Goal: Task Accomplishment & Management: Use online tool/utility

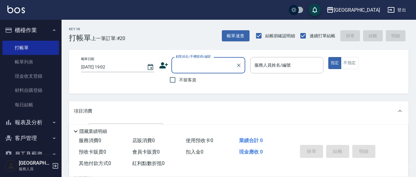
click at [194, 67] on input "顧客姓名/手機號碼/編號" at bounding box center [203, 65] width 59 height 11
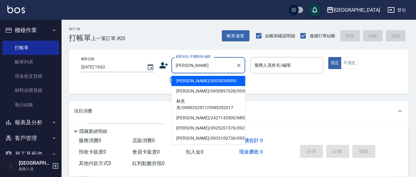
click at [202, 79] on li "[PERSON_NAME]/0933934995/" at bounding box center [209, 81] width 74 height 10
type input "[PERSON_NAME]/0933934995/"
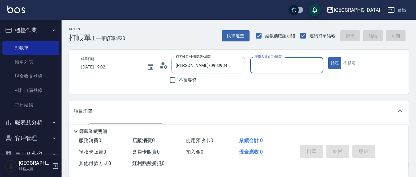
click at [280, 65] on input "服務人員姓名/編號" at bounding box center [286, 65] width 67 height 11
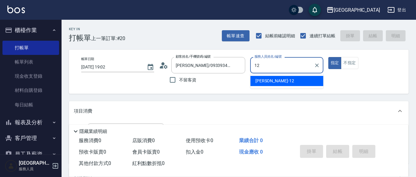
type input "12"
type button "true"
type input "呂桂花-12"
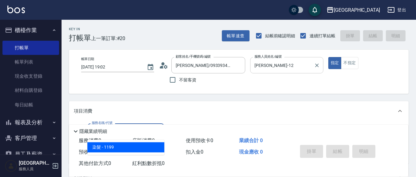
type input "染髮(501)"
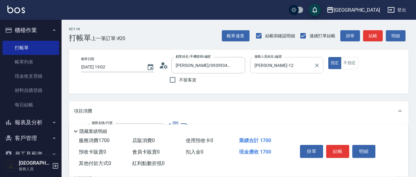
type input "1700"
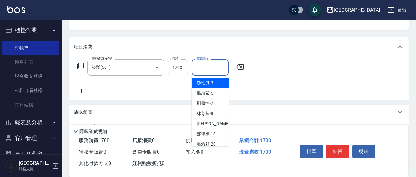
click at [210, 70] on input "燙染護-1" at bounding box center [210, 67] width 31 height 11
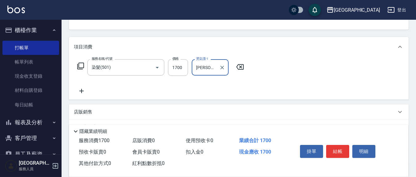
type input "呂桂花-12"
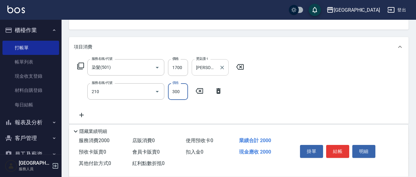
type input "歐娜洗髮精(210)"
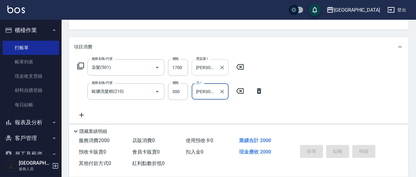
type input "韋羽蕎-21"
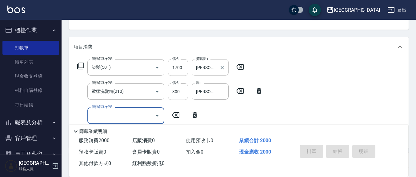
type input "2025/09/16 20:11"
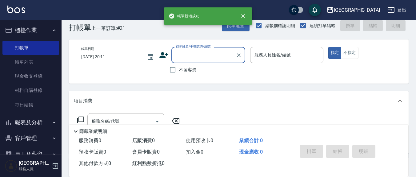
scroll to position [0, 0]
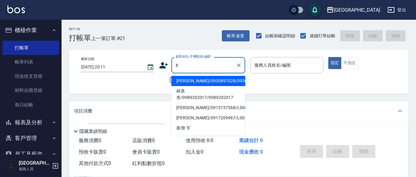
type input "林美珠/0930897028/0930897028"
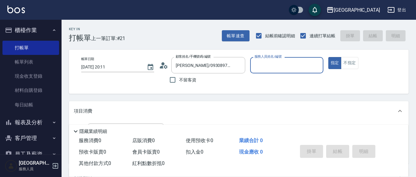
drag, startPoint x: 172, startPoint y: 80, endPoint x: 283, endPoint y: 71, distance: 111.5
click at [173, 80] on input "不留客資" at bounding box center [172, 79] width 13 height 13
checkbox input "true"
click at [282, 71] on div "服務人員姓名/編號" at bounding box center [286, 65] width 73 height 16
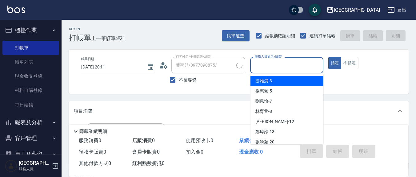
type input "劉蕎瑄/0910365666/"
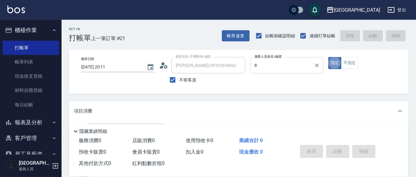
type input "林育萱-8"
click at [352, 68] on button "不指定" at bounding box center [349, 63] width 17 height 12
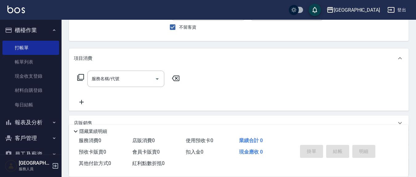
scroll to position [64, 0]
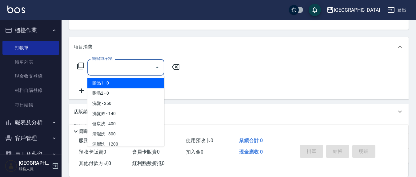
click at [138, 66] on input "服務名稱/代號" at bounding box center [121, 67] width 62 height 11
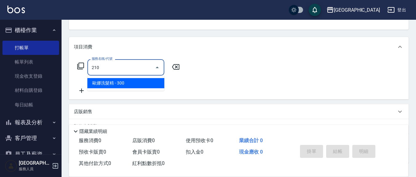
type input "歐娜洗髮精(210)"
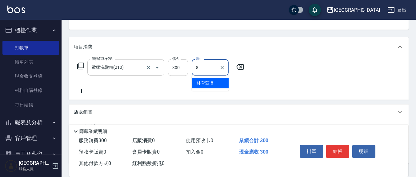
type input "林育萱-8"
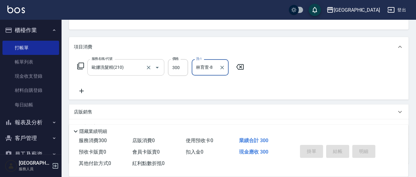
type button "false"
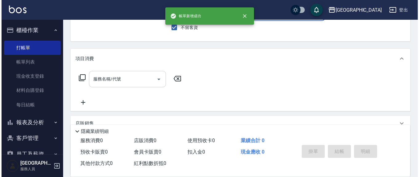
scroll to position [0, 0]
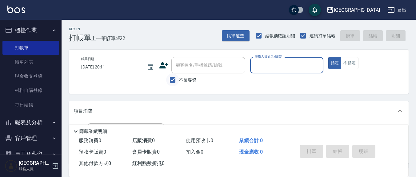
click at [174, 80] on input "不留客資" at bounding box center [172, 79] width 13 height 13
checkbox input "false"
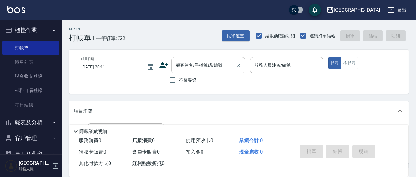
click at [181, 71] on div "顧客姓名/手機號碼/編號" at bounding box center [209, 65] width 74 height 16
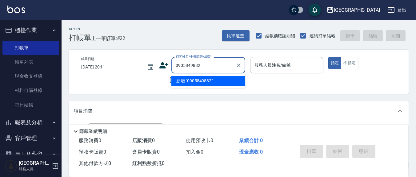
click at [204, 82] on li "新增 "0905849882"" at bounding box center [209, 81] width 74 height 10
type input "0905849882"
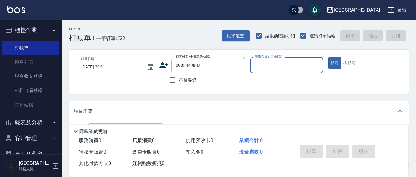
click at [164, 64] on icon at bounding box center [163, 65] width 9 height 9
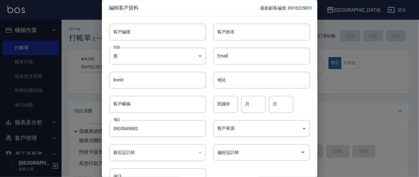
type input "0905849882"
click at [246, 45] on div "Email Email" at bounding box center [258, 52] width 104 height 24
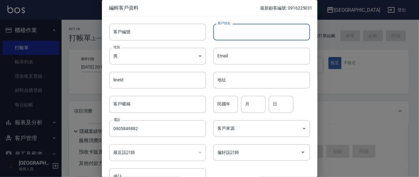
click at [245, 38] on input "客戶姓名" at bounding box center [261, 32] width 97 height 17
type input "蔡政潔"
click at [251, 107] on input "月" at bounding box center [253, 104] width 25 height 17
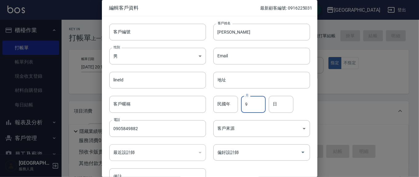
type input "9"
type input "11"
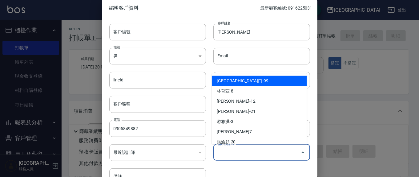
click at [272, 154] on input "偏好設計師" at bounding box center [257, 152] width 82 height 11
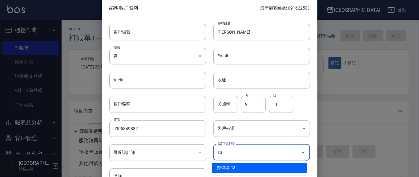
type input "鄭瑋婷"
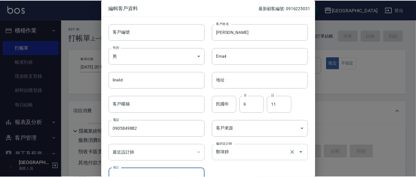
scroll to position [37, 0]
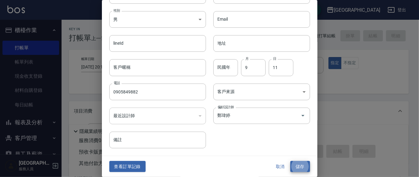
click at [298, 163] on button "儲存" at bounding box center [300, 166] width 20 height 11
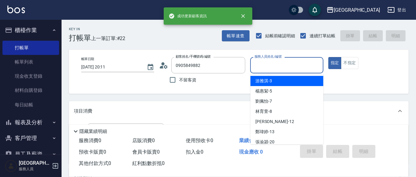
click at [267, 62] on div "服務人員姓名/編號 服務人員姓名/編號" at bounding box center [286, 65] width 73 height 16
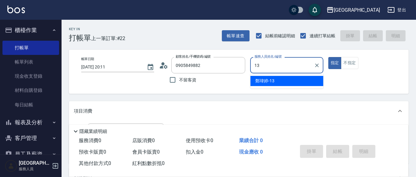
type input "鄭瑋婷-13"
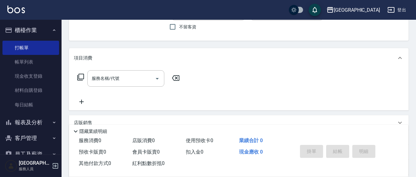
scroll to position [64, 0]
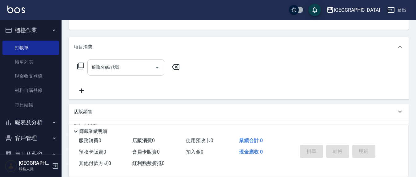
click at [140, 66] on input "服務名稱/代號" at bounding box center [121, 67] width 62 height 11
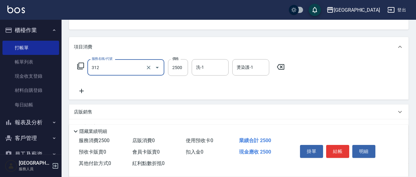
type input "有氧水離子燙2500(312)"
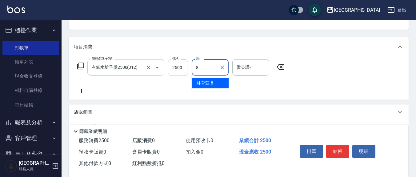
type input "林育萱-8"
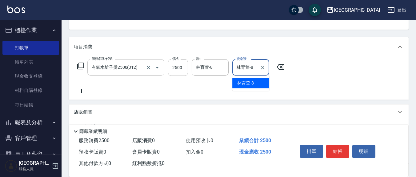
type input "林育萱-8"
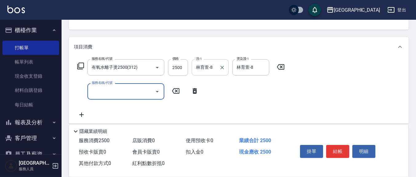
click at [214, 69] on input "林育萱-8" at bounding box center [206, 67] width 22 height 11
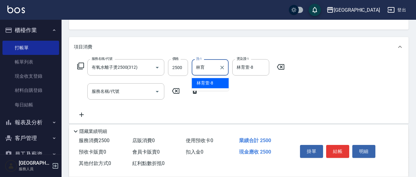
type input "林"
type input "鄭瑋婷-13"
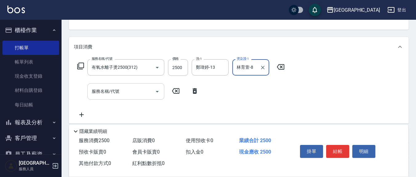
click at [128, 91] on input "服務名稱/代號" at bounding box center [121, 91] width 62 height 11
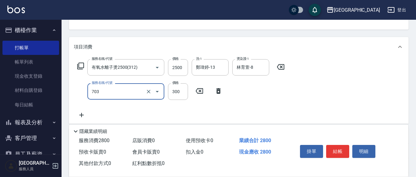
type input "(1236)設計師(703)"
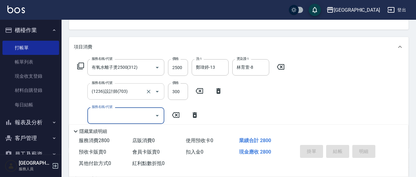
type input "2025/09/16 20:13"
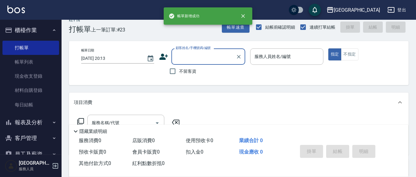
scroll to position [0, 0]
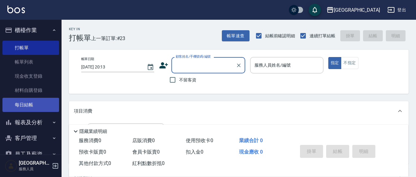
click at [47, 104] on link "每日結帳" at bounding box center [30, 105] width 57 height 14
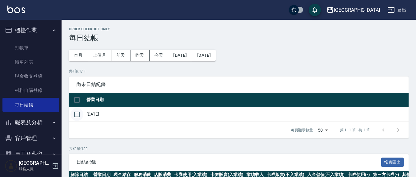
click at [78, 114] on input "checkbox" at bounding box center [77, 114] width 13 height 13
checkbox input "true"
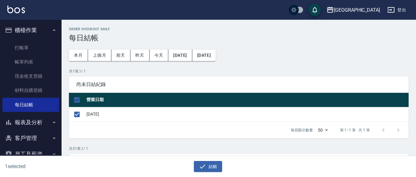
click at [207, 172] on div "1 selected 結帳" at bounding box center [208, 166] width 416 height 21
click at [208, 166] on button "結帳" at bounding box center [208, 166] width 29 height 11
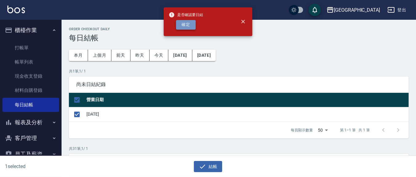
click at [187, 24] on button "確定" at bounding box center [186, 25] width 20 height 10
checkbox input "false"
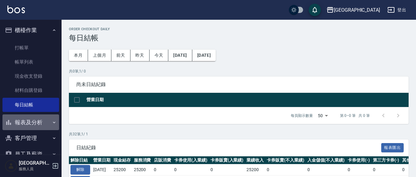
click at [34, 121] on button "報表及分析" at bounding box center [30, 122] width 57 height 16
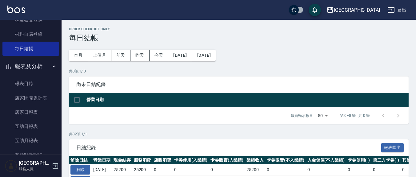
scroll to position [64, 0]
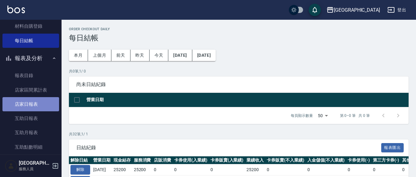
click at [37, 104] on link "店家日報表" at bounding box center [30, 104] width 57 height 14
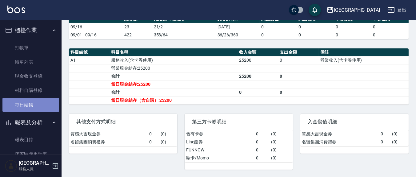
click at [42, 105] on link "每日結帳" at bounding box center [30, 105] width 57 height 14
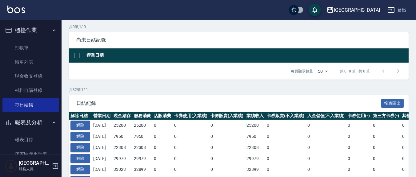
scroll to position [64, 0]
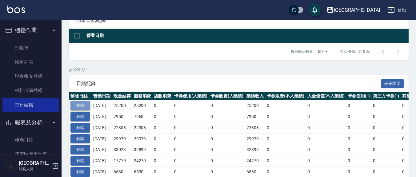
click at [81, 108] on button "解除" at bounding box center [81, 106] width 20 height 10
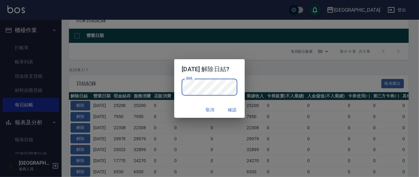
click at [233, 112] on button "確認" at bounding box center [233, 109] width 20 height 11
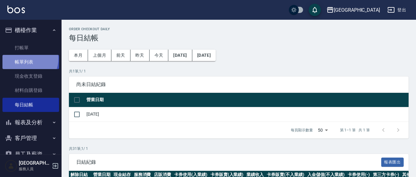
click at [26, 59] on link "帳單列表" at bounding box center [30, 62] width 57 height 14
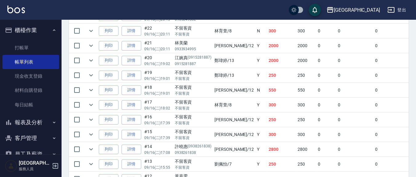
scroll to position [192, 0]
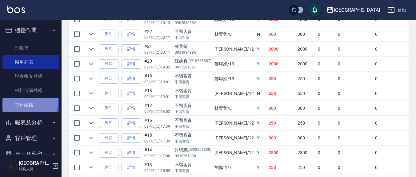
click at [16, 101] on link "每日結帳" at bounding box center [30, 105] width 57 height 14
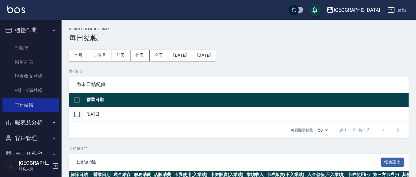
click at [76, 115] on input "checkbox" at bounding box center [77, 114] width 13 height 13
checkbox input "true"
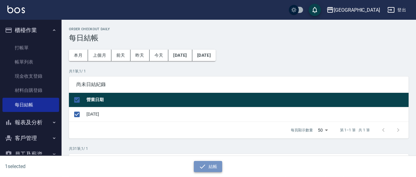
click at [210, 161] on button "結帳" at bounding box center [208, 166] width 29 height 11
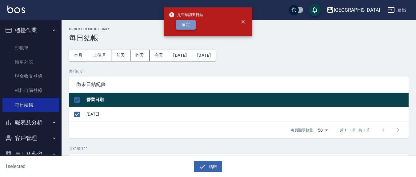
click at [190, 23] on button "確定" at bounding box center [186, 25] width 20 height 10
checkbox input "false"
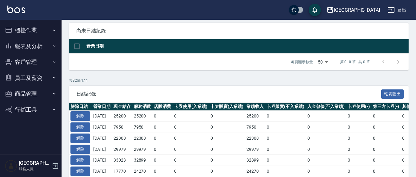
scroll to position [64, 0]
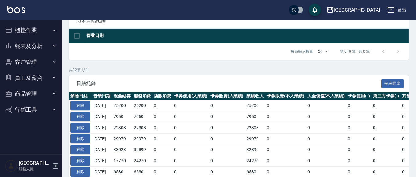
click at [28, 46] on button "報表及分析" at bounding box center [30, 46] width 57 height 16
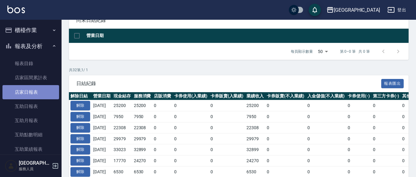
click at [40, 94] on link "店家日報表" at bounding box center [30, 92] width 57 height 14
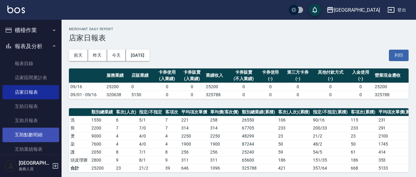
scroll to position [64, 0]
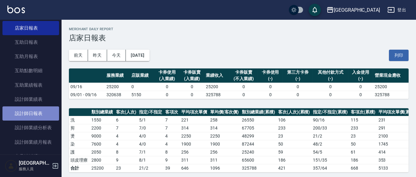
click at [40, 114] on link "設計師日報表" at bounding box center [30, 113] width 57 height 14
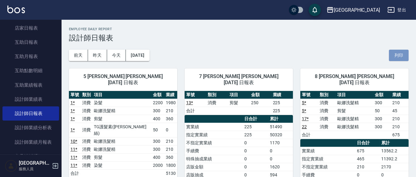
drag, startPoint x: 397, startPoint y: 58, endPoint x: 353, endPoint y: 148, distance: 100.5
click at [397, 58] on button "列印" at bounding box center [399, 55] width 20 height 11
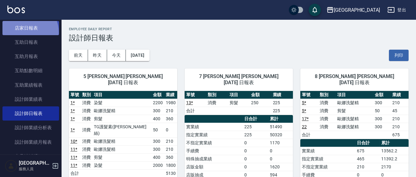
click at [28, 32] on link "店家日報表" at bounding box center [30, 28] width 57 height 14
